Goal: Information Seeking & Learning: Learn about a topic

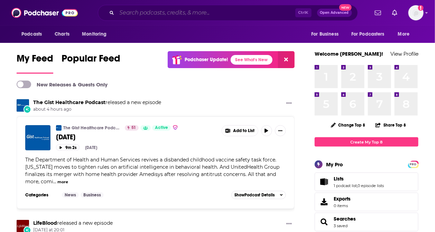
click at [134, 15] on input "Search podcasts, credits, & more..." at bounding box center [206, 12] width 179 height 11
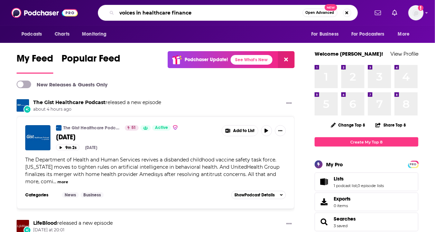
type input "voices in healthcare finance"
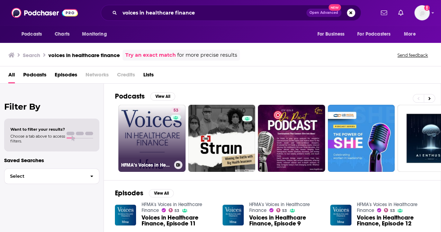
click at [163, 135] on link "53 HFMA’s Voices in Healthcare Finance" at bounding box center [151, 138] width 67 height 67
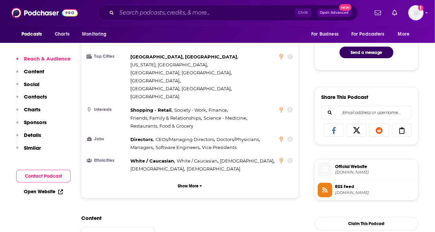
scroll to position [392, 0]
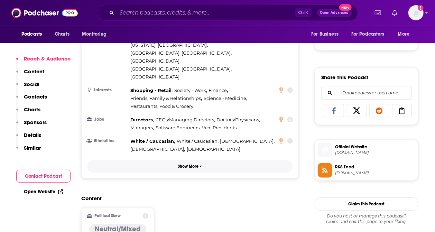
click at [191, 164] on p "Show More" at bounding box center [188, 166] width 21 height 5
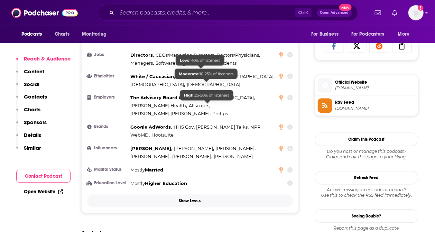
scroll to position [461, 0]
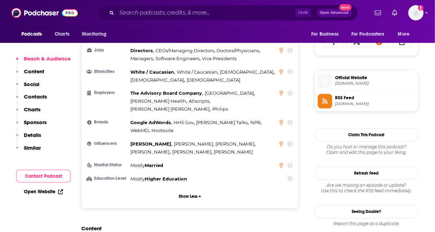
click at [291, 142] on icon at bounding box center [291, 145] width 6 height 6
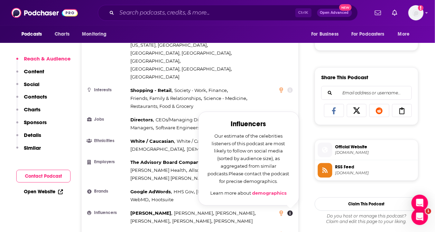
scroll to position [0, 0]
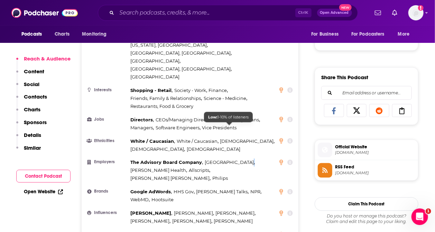
drag, startPoint x: 280, startPoint y: 138, endPoint x: 245, endPoint y: 127, distance: 36.8
click at [290, 189] on icon at bounding box center [291, 192] width 6 height 6
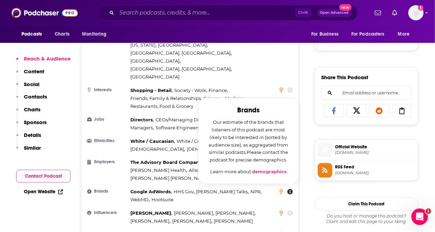
click at [291, 211] on icon at bounding box center [291, 214] width 6 height 6
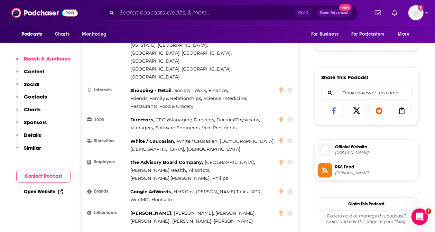
click at [291, 211] on icon at bounding box center [291, 214] width 6 height 6
click at [282, 211] on icon at bounding box center [282, 214] width 4 height 6
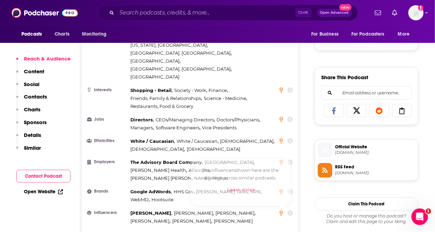
click at [291, 211] on icon at bounding box center [291, 214] width 6 height 6
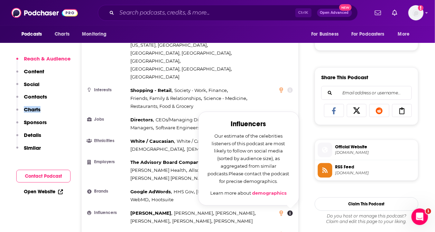
click at [66, 107] on div "Reach & Audience Content Social Contacts Charts Sponsors Details Similar" at bounding box center [43, 106] width 54 height 102
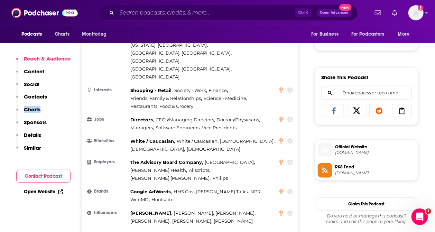
drag, startPoint x: 99, startPoint y: 225, endPoint x: 116, endPoint y: 212, distance: 21.5
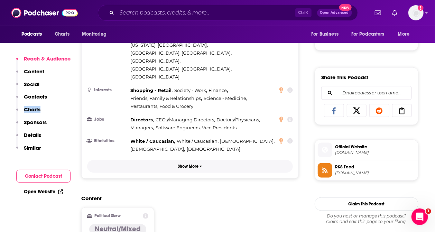
click at [191, 164] on p "Show More" at bounding box center [188, 166] width 21 height 5
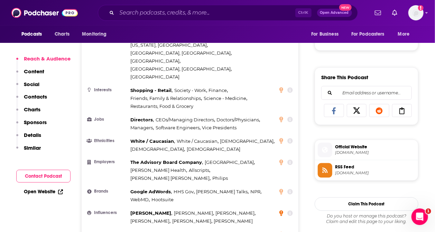
click at [283, 211] on icon at bounding box center [282, 214] width 4 height 6
click at [290, 211] on icon at bounding box center [291, 214] width 6 height 6
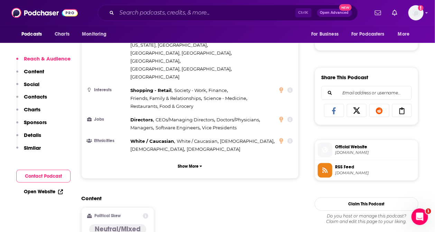
click at [123, 196] on h2 "Content" at bounding box center [187, 199] width 212 height 7
click at [132, 15] on input "Search podcasts, credits, & more..." at bounding box center [206, 12] width 179 height 11
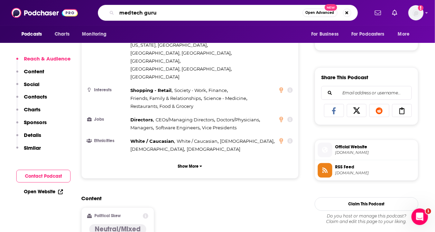
type input "medtech gurus"
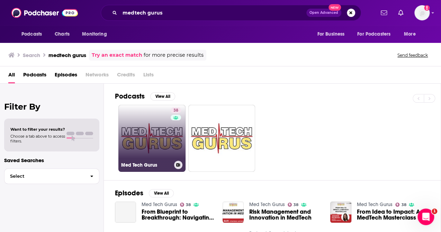
click at [147, 145] on link "38 Med Tech Gurus" at bounding box center [151, 138] width 67 height 67
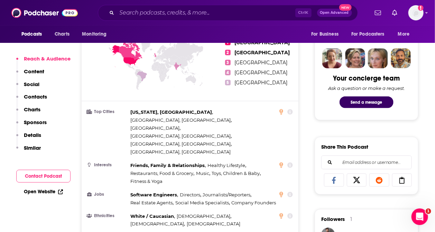
scroll to position [369, 0]
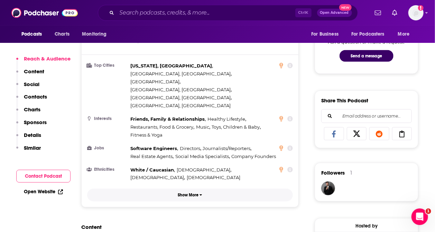
click at [192, 193] on p "Show More" at bounding box center [188, 195] width 21 height 5
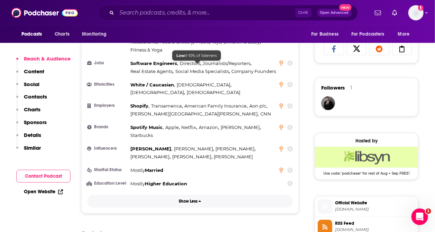
scroll to position [461, 0]
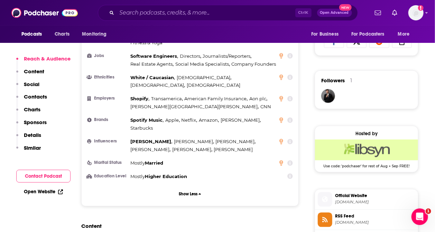
click at [107, 149] on div "Countries 1 [GEOGRAPHIC_DATA] 2 [GEOGRAPHIC_DATA] 3 [GEOGRAPHIC_DATA] 4 [GEOGRA…" at bounding box center [190, 43] width 217 height 327
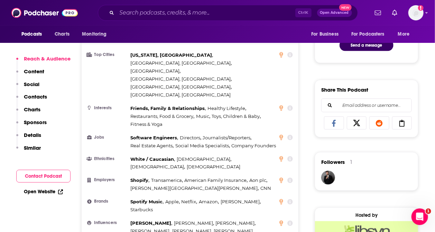
scroll to position [392, 0]
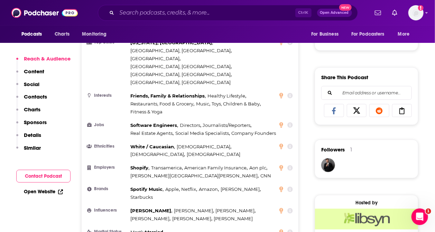
drag, startPoint x: 115, startPoint y: 210, endPoint x: 120, endPoint y: 209, distance: 4.9
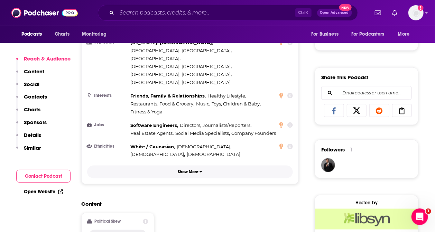
click at [194, 170] on p "Show More" at bounding box center [188, 172] width 21 height 5
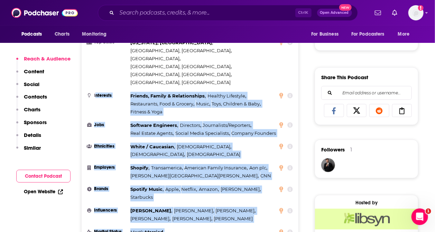
drag, startPoint x: 197, startPoint y: 191, endPoint x: 96, endPoint y: 54, distance: 171.0
click at [96, 54] on ul "Top Cities [US_STATE], [GEOGRAPHIC_DATA] , [GEOGRAPHIC_DATA], [GEOGRAPHIC_DATA]…" at bounding box center [190, 144] width 206 height 211
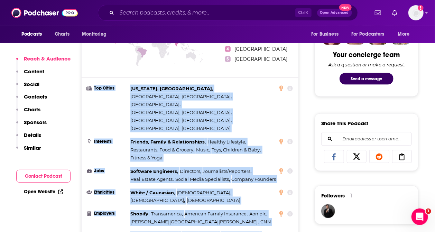
copy div "Top Cities [US_STATE], [GEOGRAPHIC_DATA] , [GEOGRAPHIC_DATA], [GEOGRAPHIC_DATA]…"
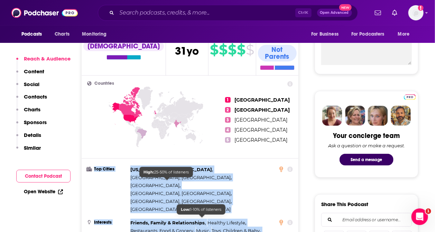
scroll to position [369, 0]
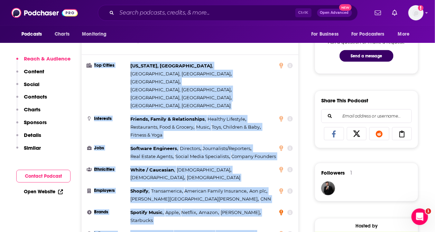
click at [281, 210] on icon at bounding box center [282, 213] width 4 height 6
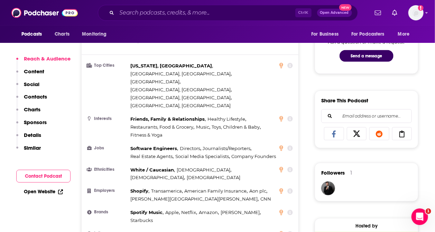
drag, startPoint x: 140, startPoint y: 227, endPoint x: 145, endPoint y: 227, distance: 4.5
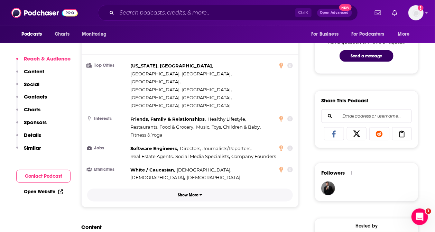
click at [173, 189] on button "Show More" at bounding box center [190, 195] width 206 height 13
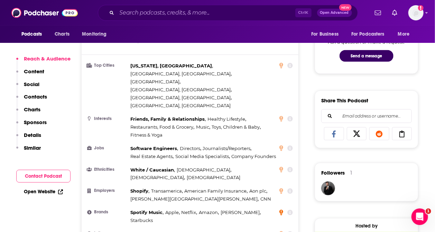
click at [281, 210] on icon at bounding box center [282, 213] width 4 height 6
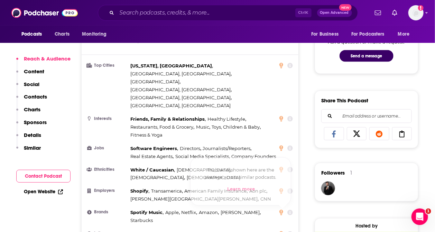
click at [290, 210] on icon at bounding box center [291, 213] width 6 height 6
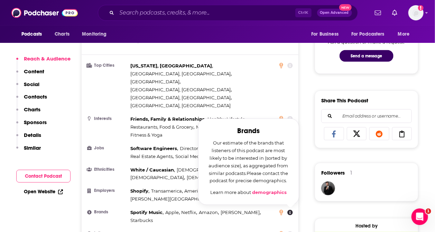
click at [129, 44] on icon at bounding box center [156, 26] width 138 height 86
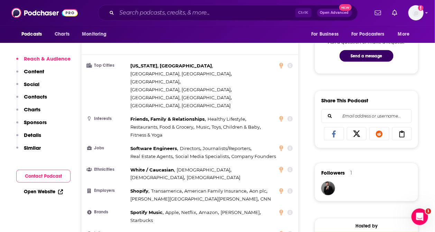
click at [291, 210] on icon at bounding box center [291, 213] width 6 height 6
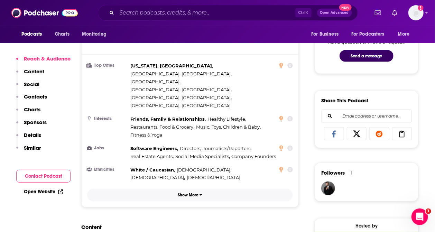
click at [183, 189] on button "Show More" at bounding box center [190, 195] width 206 height 13
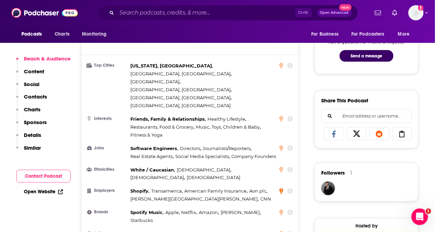
click at [281, 189] on icon at bounding box center [282, 192] width 4 height 6
click at [291, 189] on icon at bounding box center [291, 192] width 6 height 6
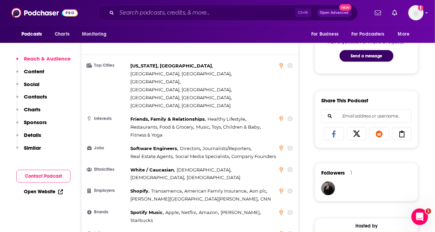
click at [292, 146] on icon at bounding box center [291, 149] width 6 height 6
